Goal: Task Accomplishment & Management: Complete application form

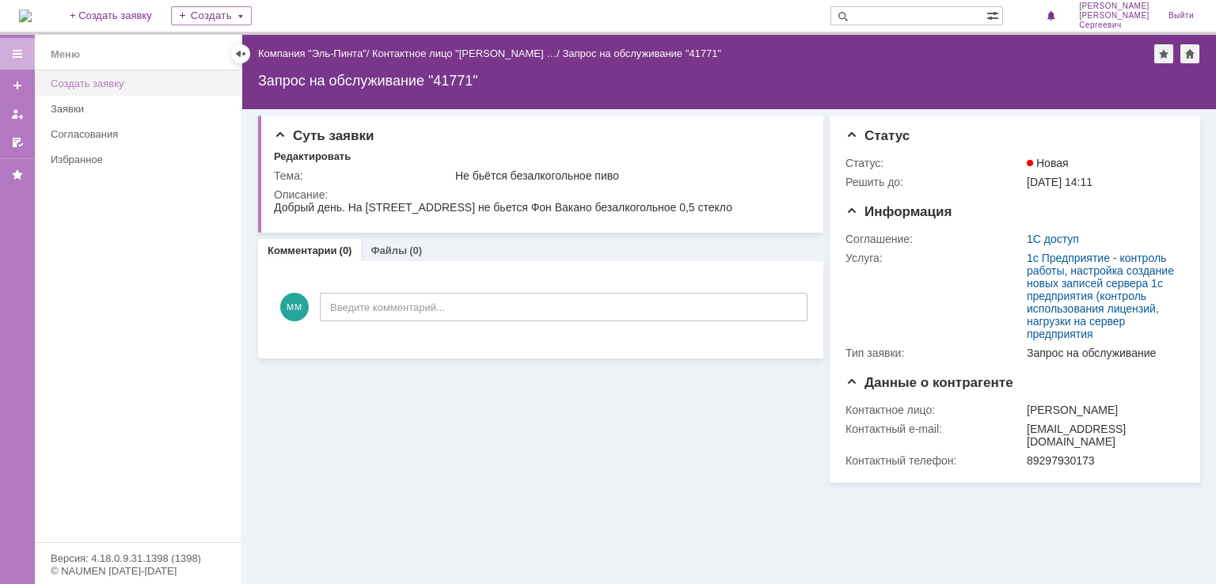
click at [120, 89] on div "Создать заявку" at bounding box center [141, 84] width 181 height 12
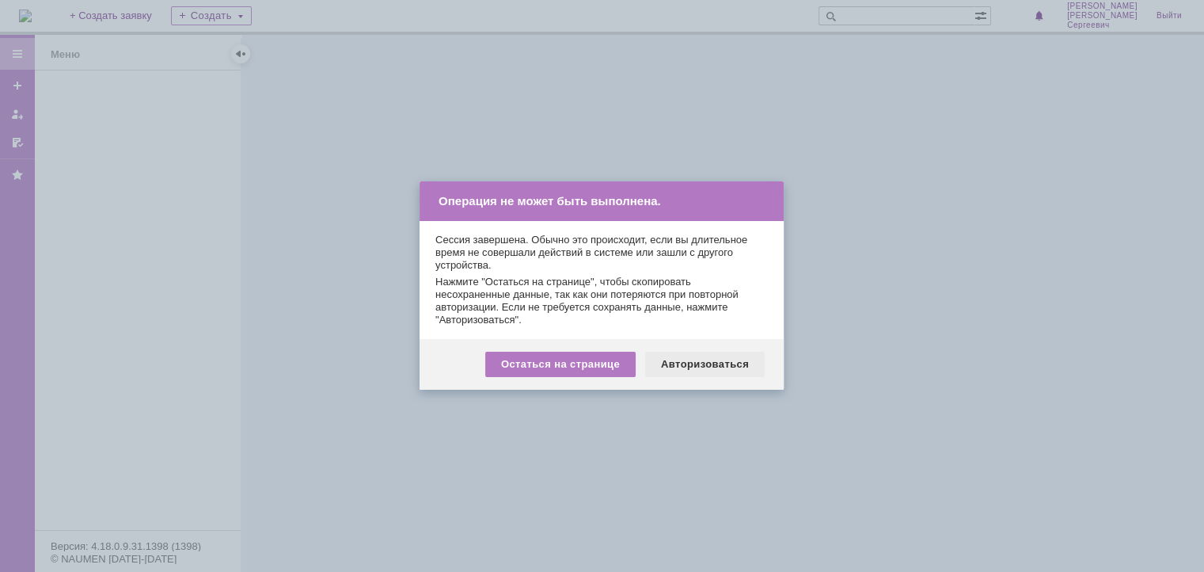
click at [697, 362] on div "Авторизоваться" at bounding box center [705, 364] width 120 height 25
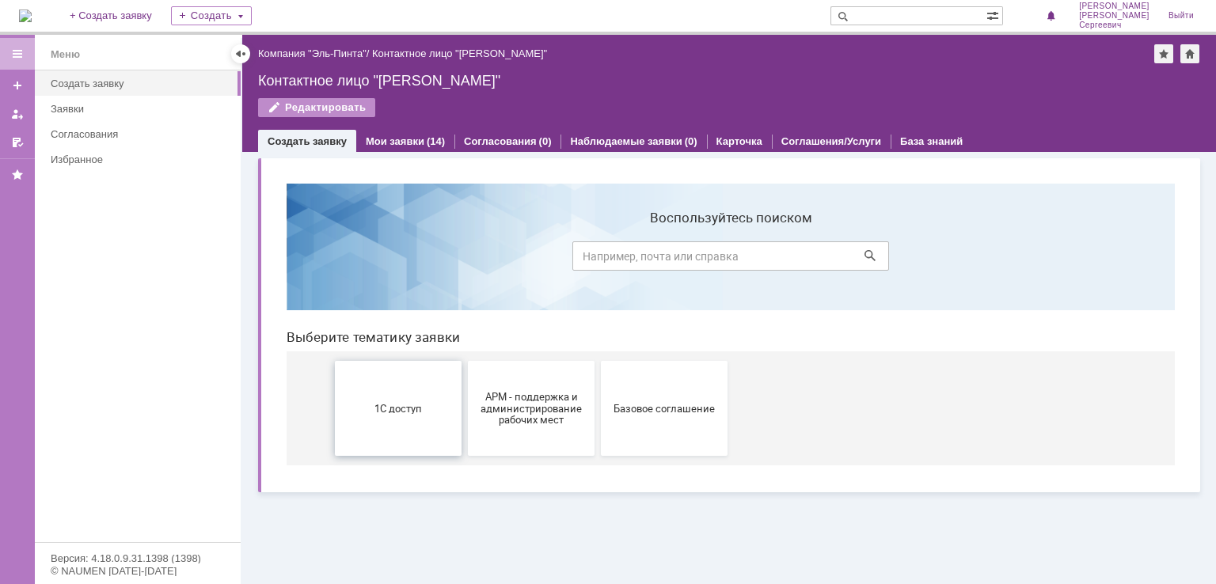
click at [406, 366] on button "1С доступ" at bounding box center [398, 408] width 127 height 95
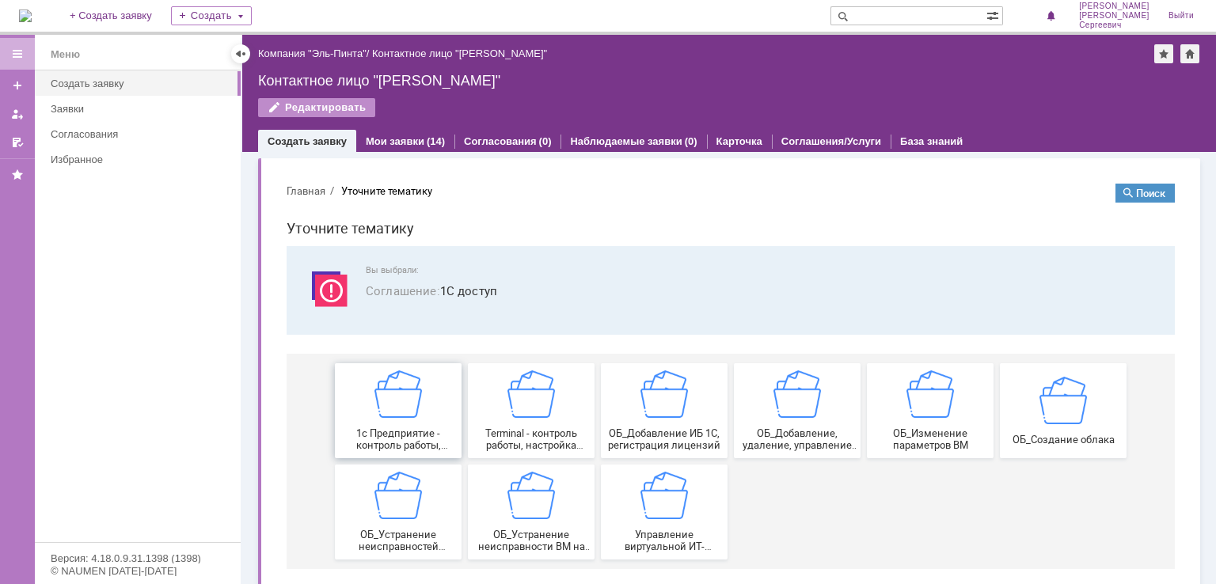
click at [402, 409] on img at bounding box center [399, 395] width 48 height 48
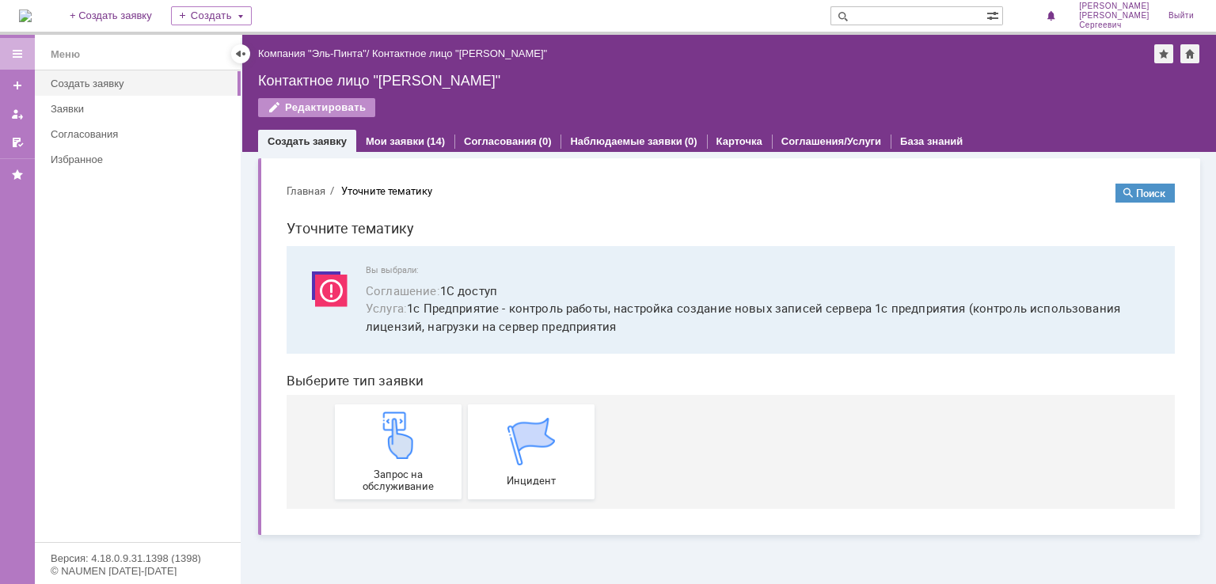
click at [402, 409] on link "Запрос на обслуживание" at bounding box center [398, 452] width 127 height 95
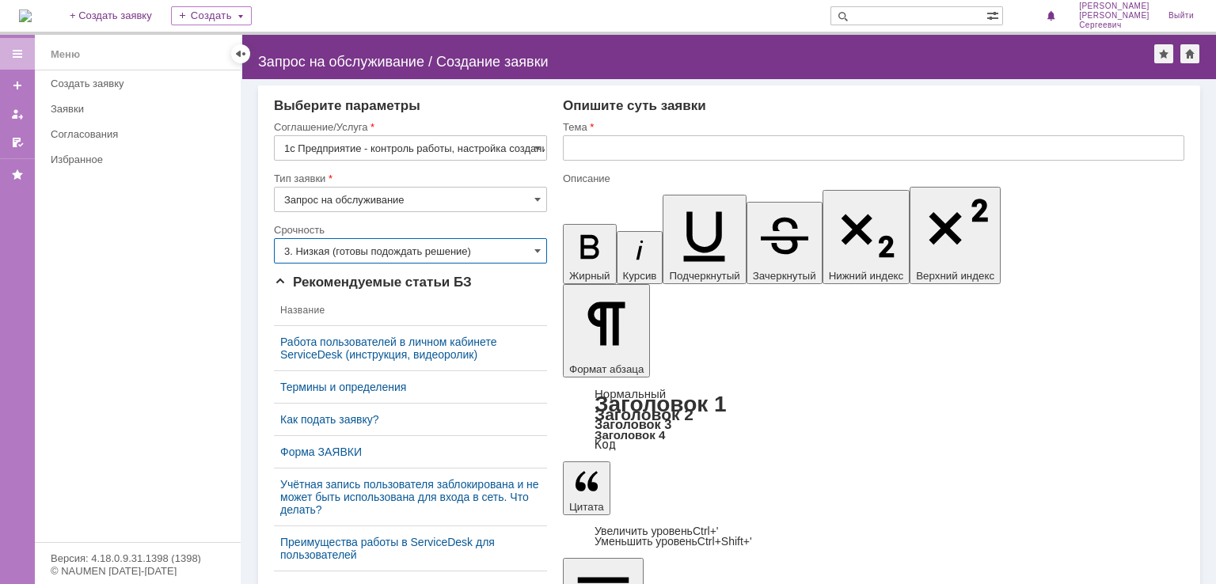
click at [437, 257] on input "3. Низкая (готовы подождать решение)" at bounding box center [410, 250] width 273 height 25
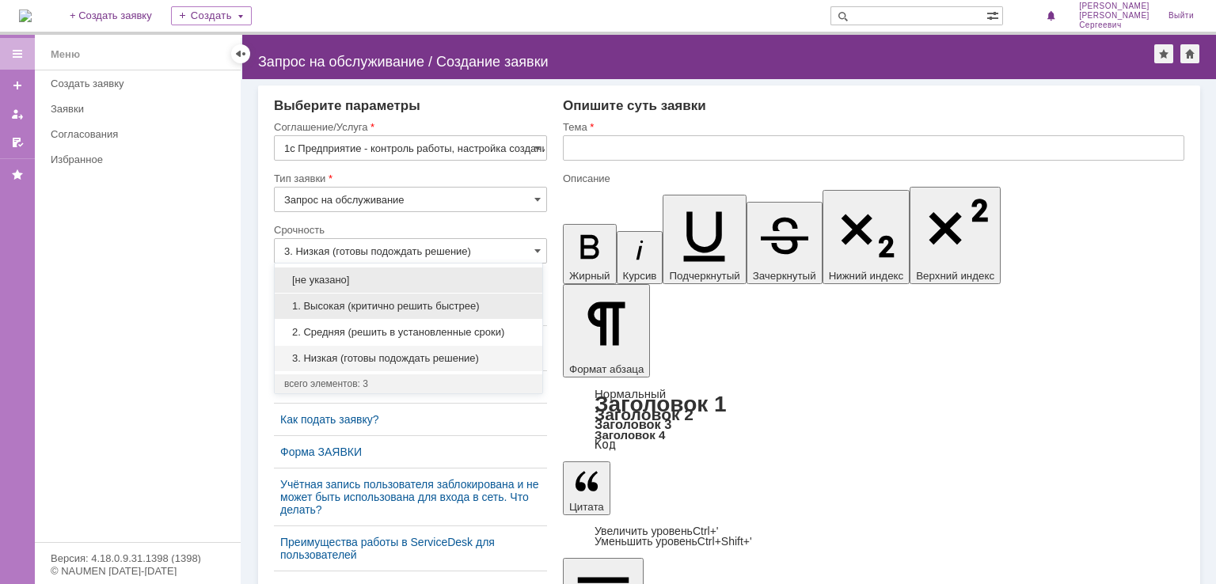
click at [438, 311] on span "1. Высокая (критично решить быстрее)" at bounding box center [408, 306] width 249 height 13
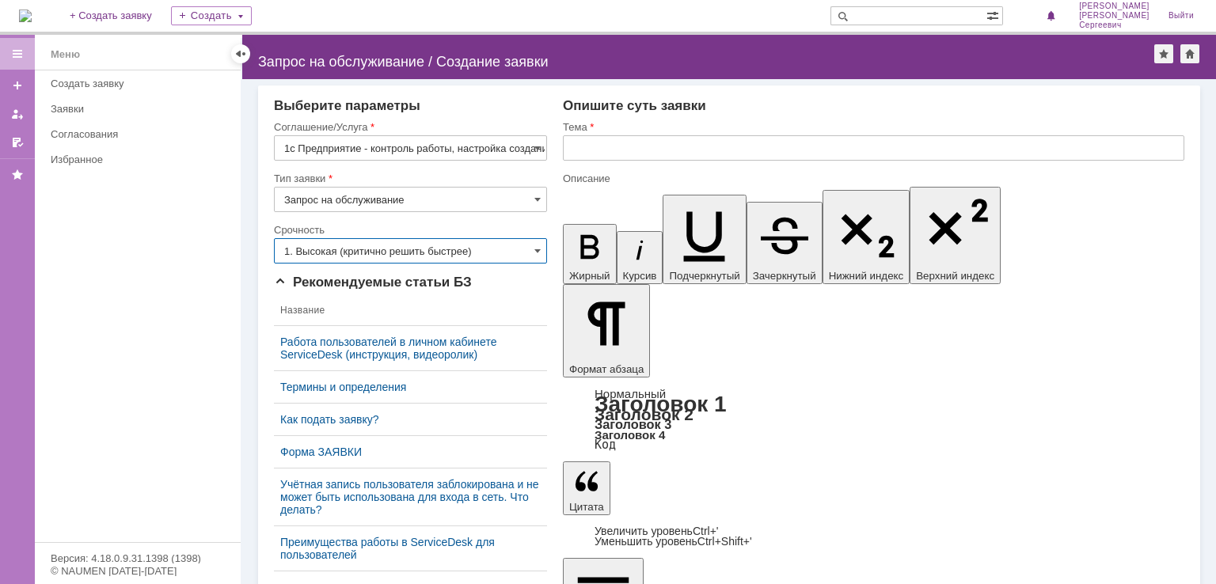
type input "1. Высокая (критично решить быстрее)"
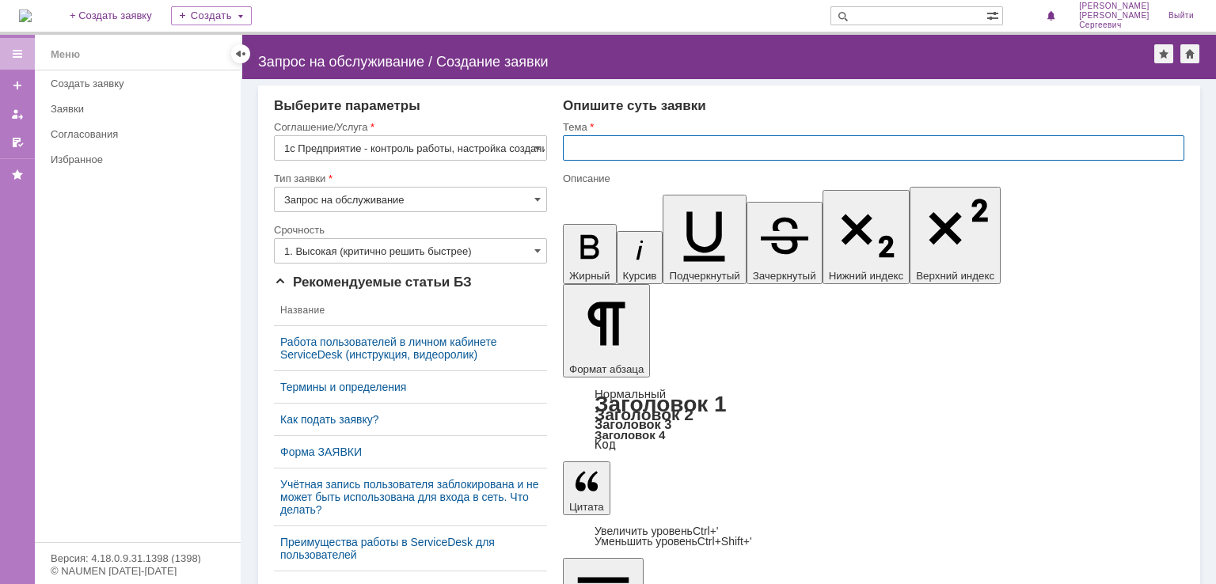
click at [576, 146] on input "text" at bounding box center [874, 147] width 622 height 25
type input "Н"
type input "Ошибка Егаис"
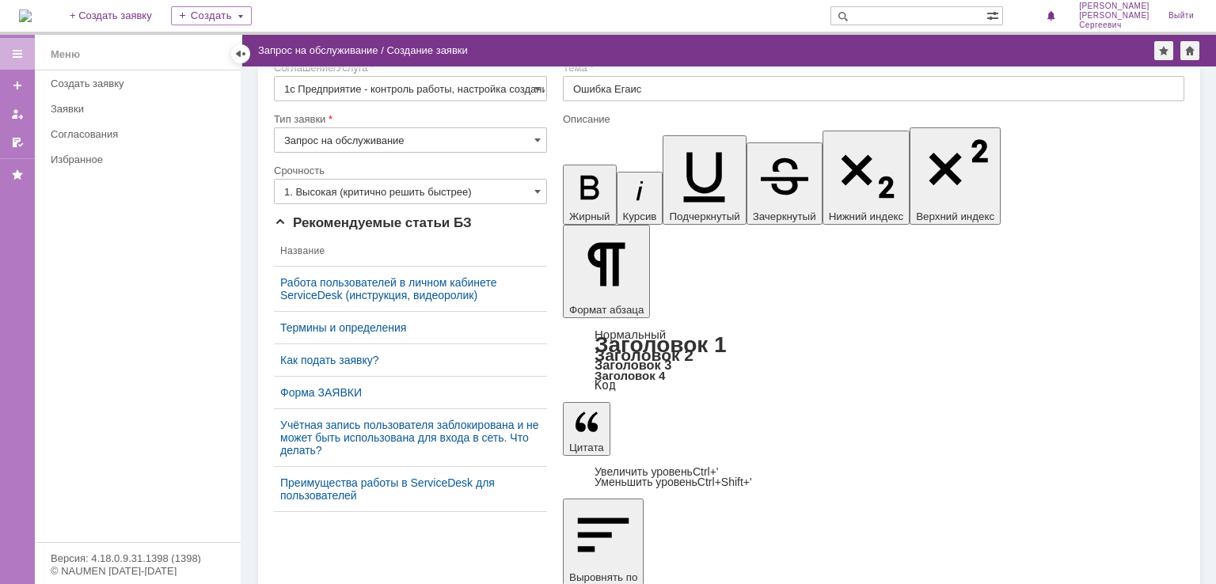
scroll to position [44, 0]
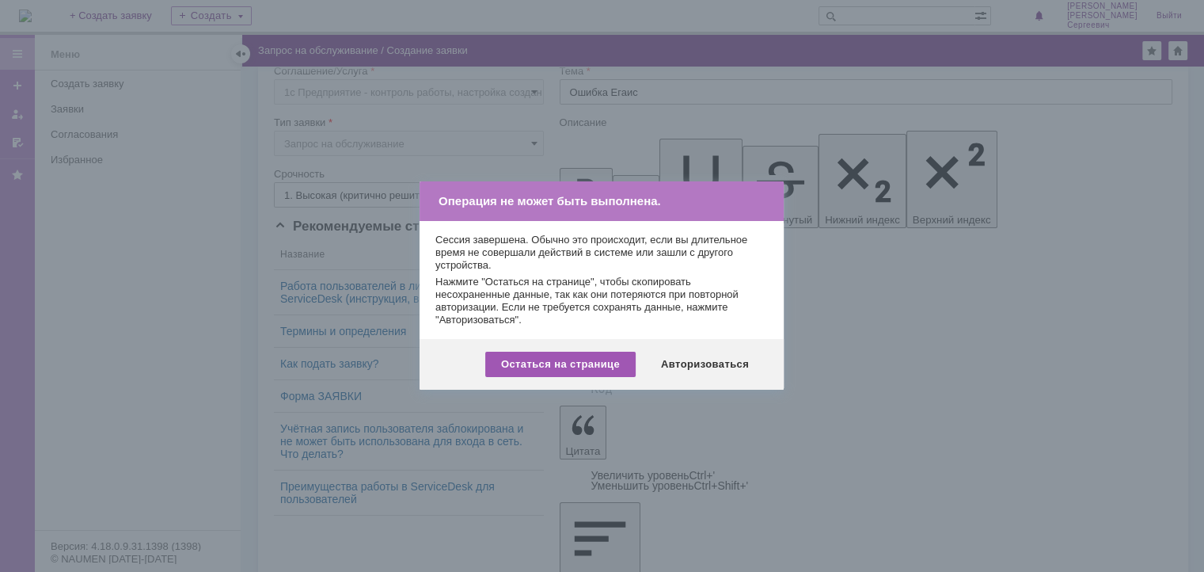
click at [607, 367] on div "Остаться на странице" at bounding box center [560, 364] width 150 height 25
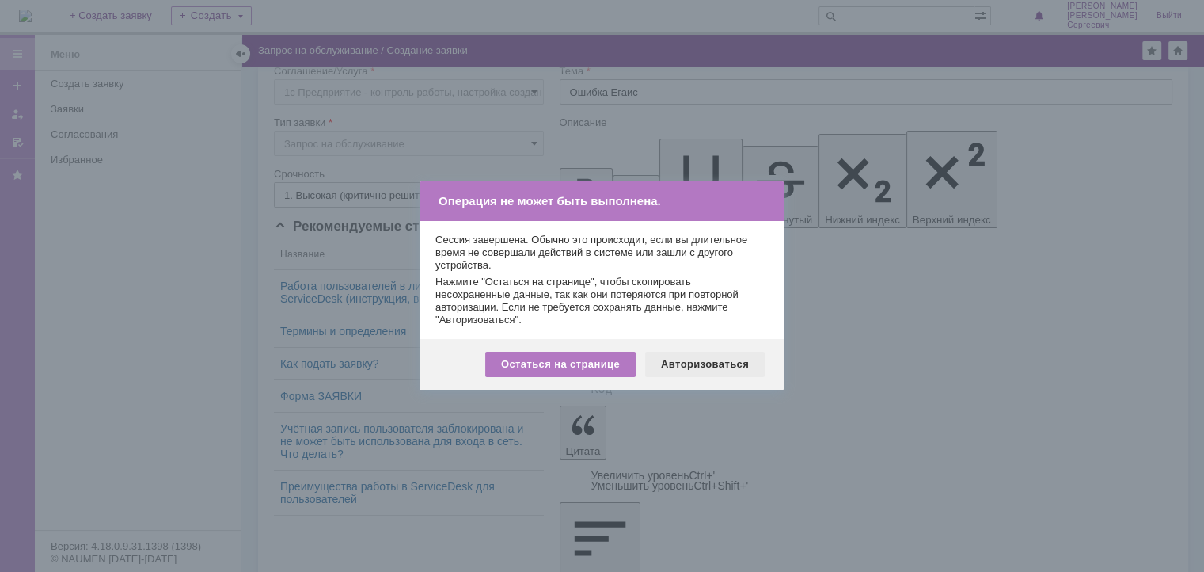
click at [698, 365] on div "Авторизоваться" at bounding box center [705, 364] width 120 height 25
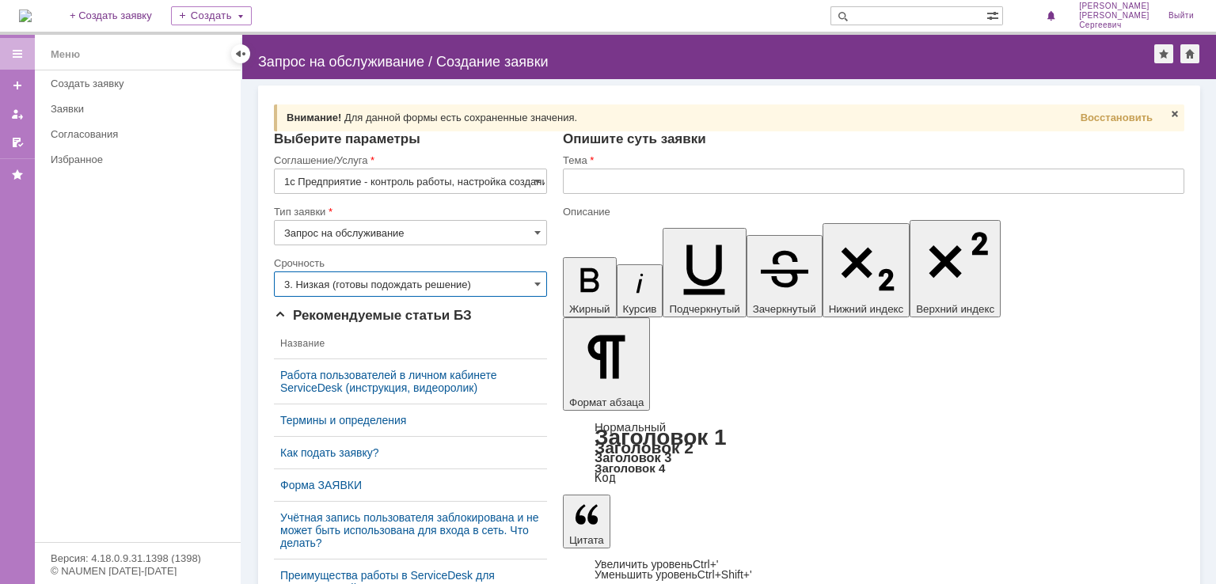
click at [466, 286] on input "3. Низкая (готовы подождать решение)" at bounding box center [410, 284] width 273 height 25
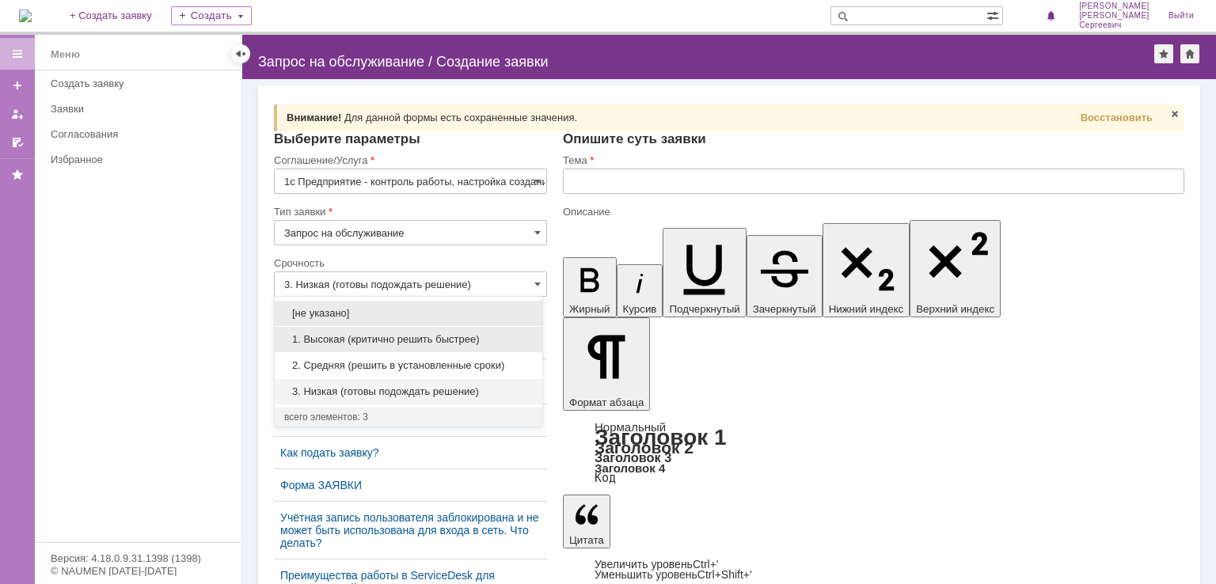
click at [461, 342] on span "1. Высокая (критично решить быстрее)" at bounding box center [408, 339] width 249 height 13
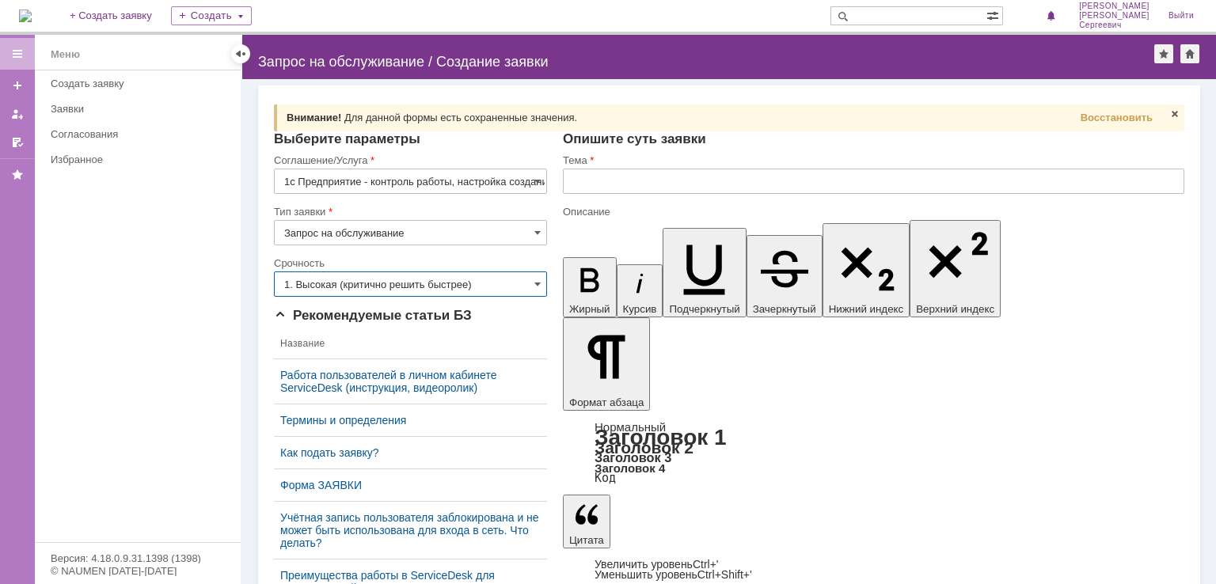
type input "1. Высокая (критично решить быстрее)"
click at [605, 184] on input "text" at bounding box center [874, 181] width 622 height 25
type input "Не работает ЕГАИС"
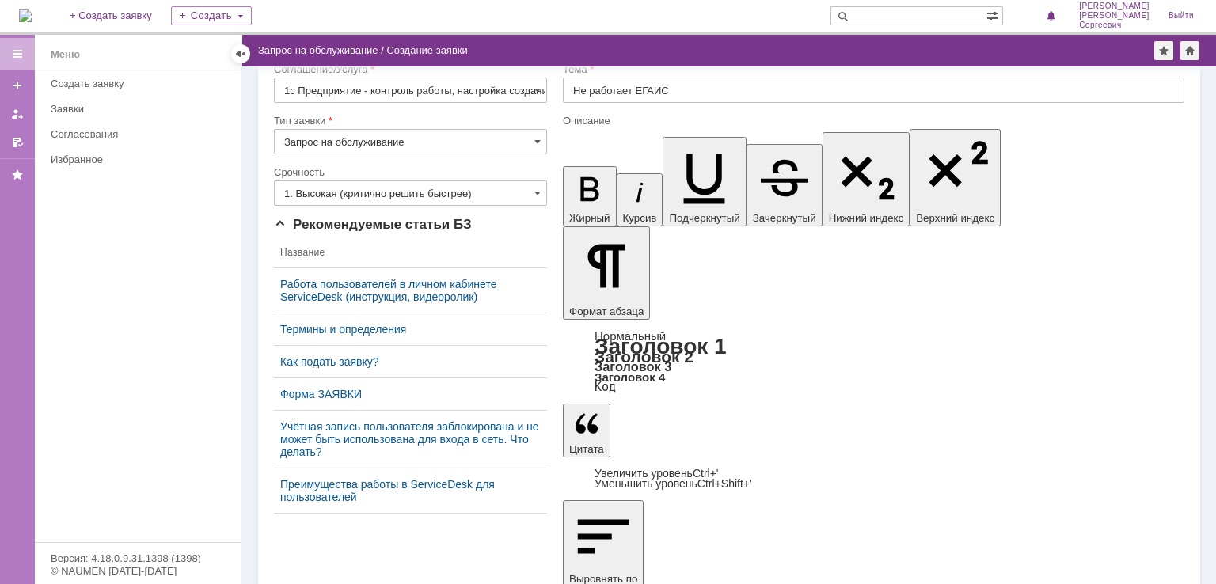
scroll to position [76, 0]
